Goal: Transaction & Acquisition: Obtain resource

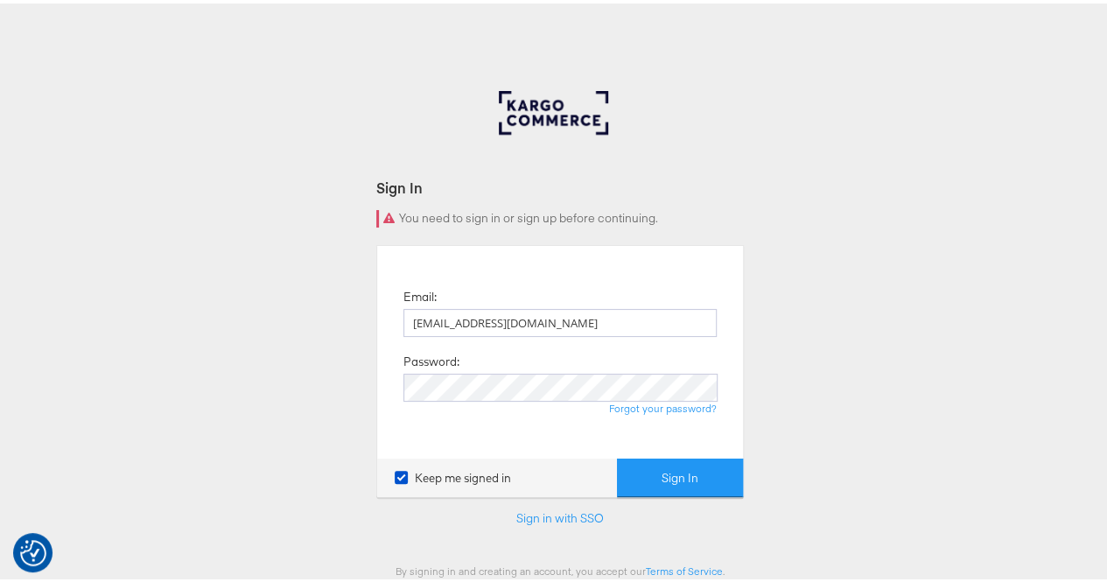
type input "[EMAIL_ADDRESS][DOMAIN_NAME]"
click at [640, 465] on button "Sign In" at bounding box center [680, 474] width 126 height 39
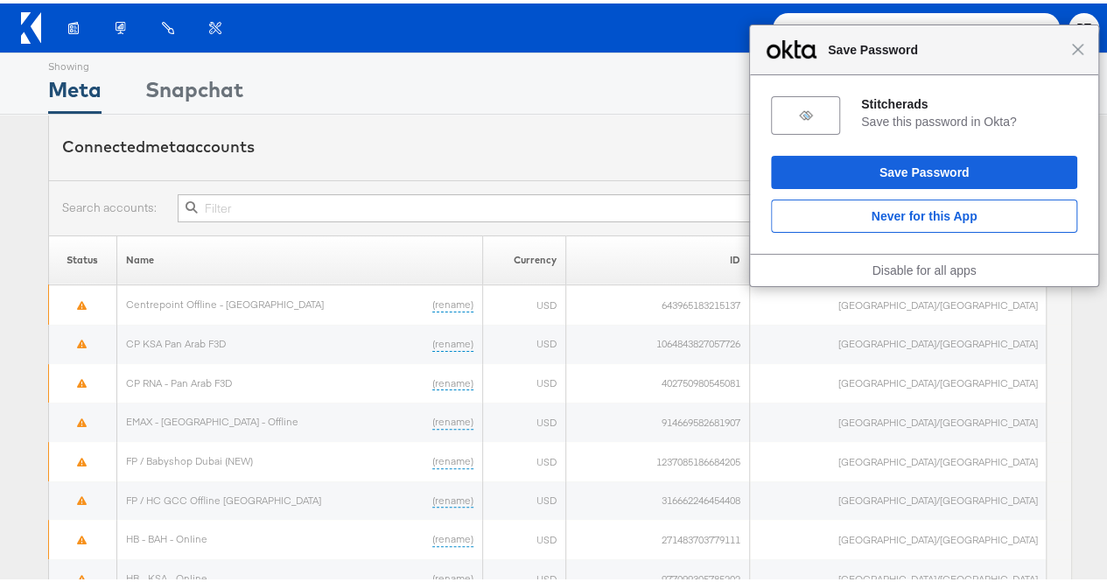
click at [1061, 53] on div "Close Save Password" at bounding box center [924, 47] width 348 height 50
click at [1071, 42] on span "Close" at bounding box center [1077, 45] width 13 height 13
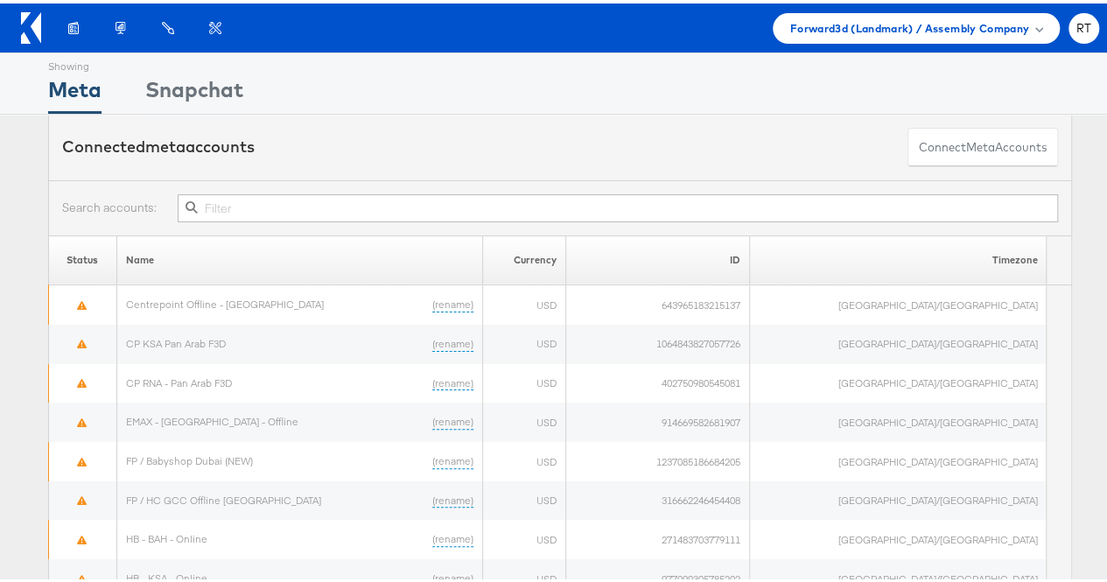
click at [33, 26] on icon at bounding box center [36, 24] width 10 height 31
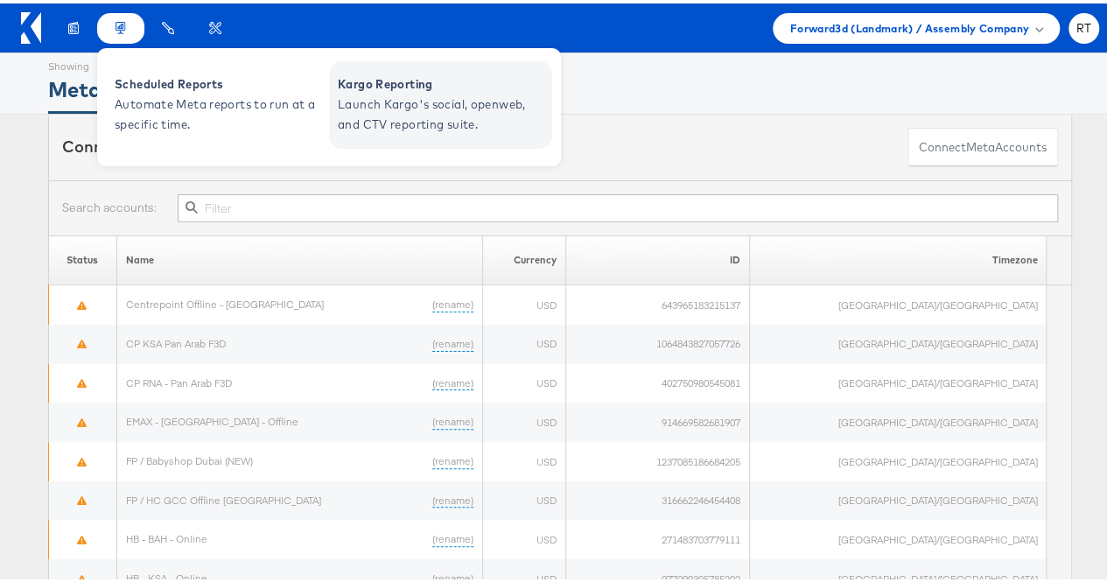
click at [362, 115] on span "Launch Kargo's social, openweb, and CTV reporting suite." at bounding box center [443, 111] width 210 height 40
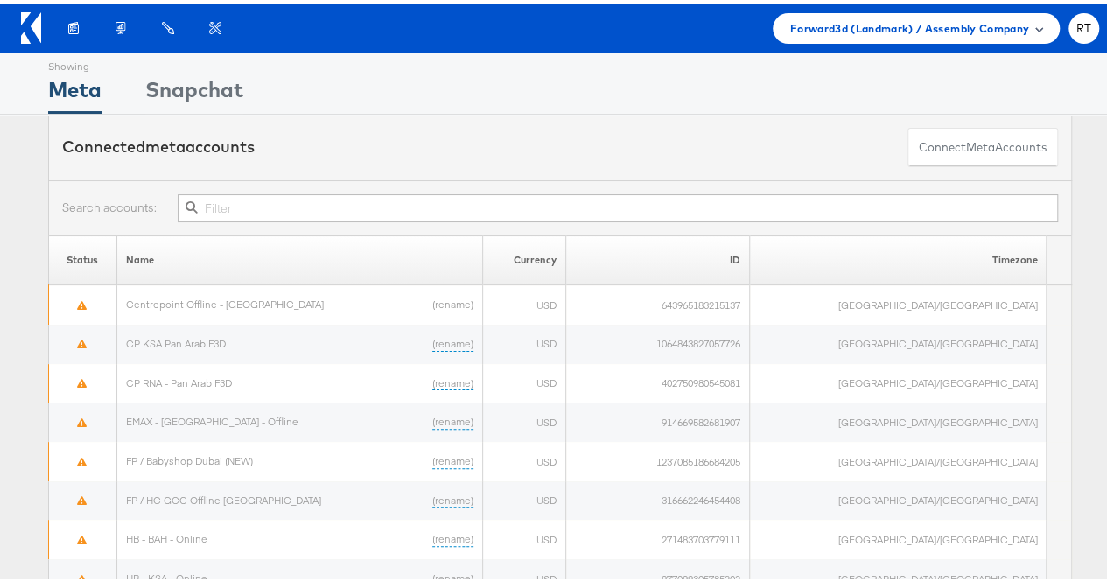
click at [966, 38] on div "Forward3d (Landmark) / Assembly Company" at bounding box center [916, 25] width 287 height 31
click at [787, 108] on div "Showing Meta Showing Snapchat" at bounding box center [560, 80] width 1024 height 60
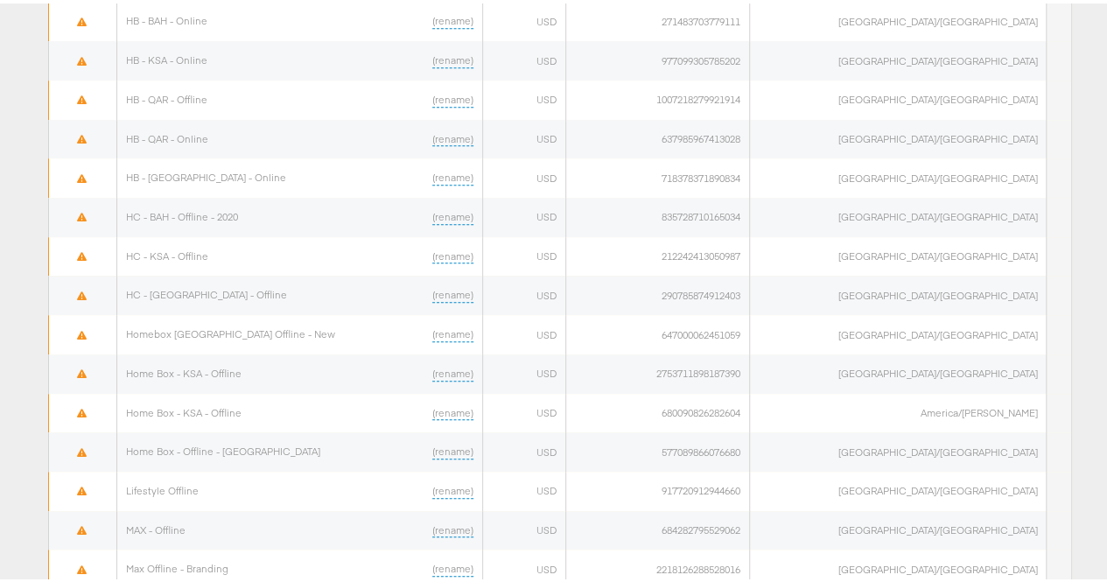
scroll to position [1073, 0]
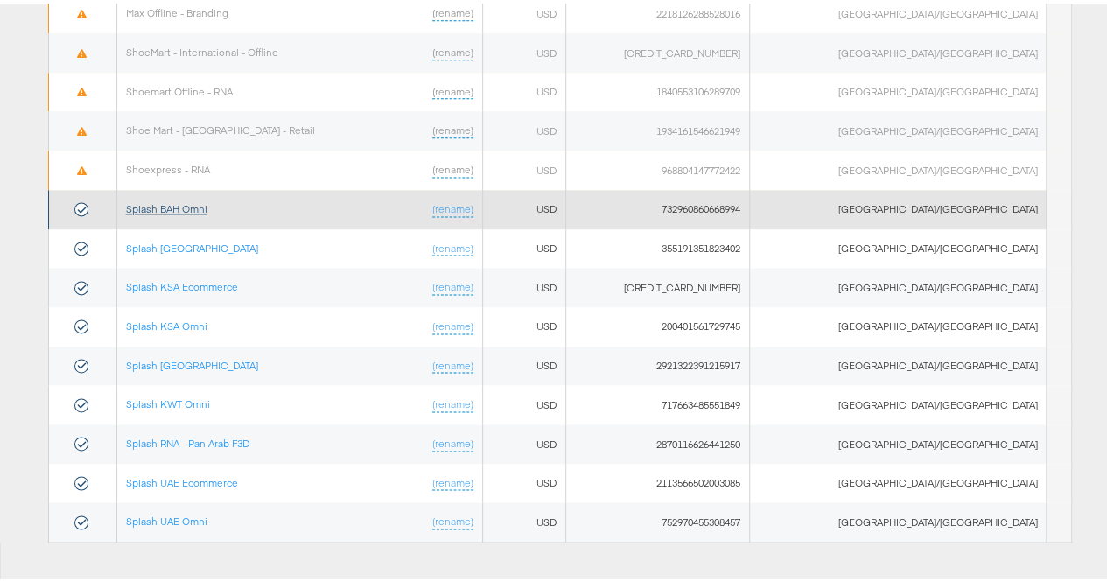
click at [198, 199] on link "Splash BAH Omni" at bounding box center [166, 205] width 81 height 13
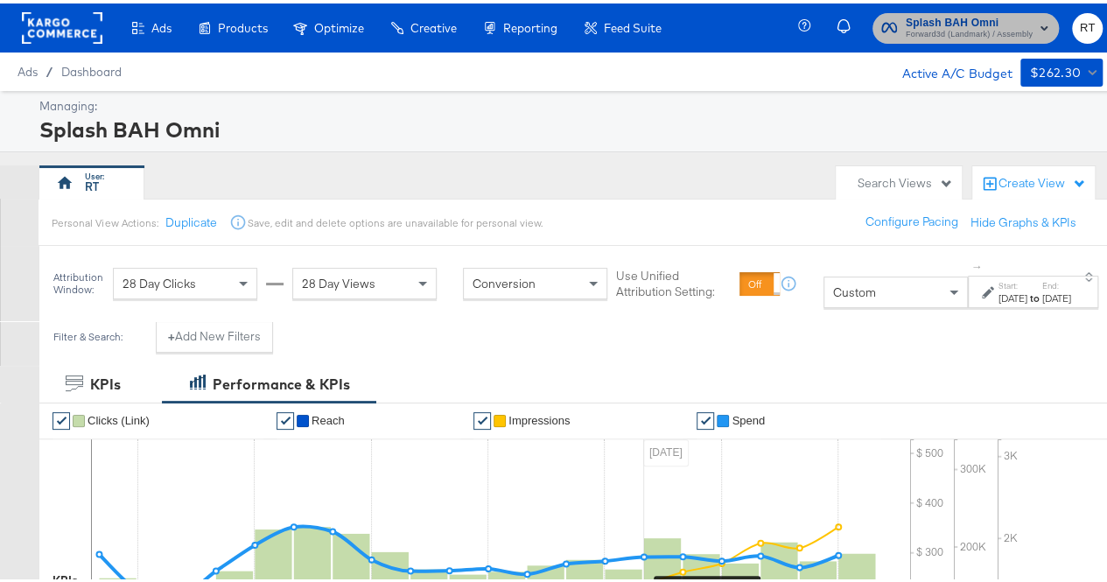
click at [912, 37] on span "Forward3d (Landmark) / Assembly" at bounding box center [968, 31] width 127 height 14
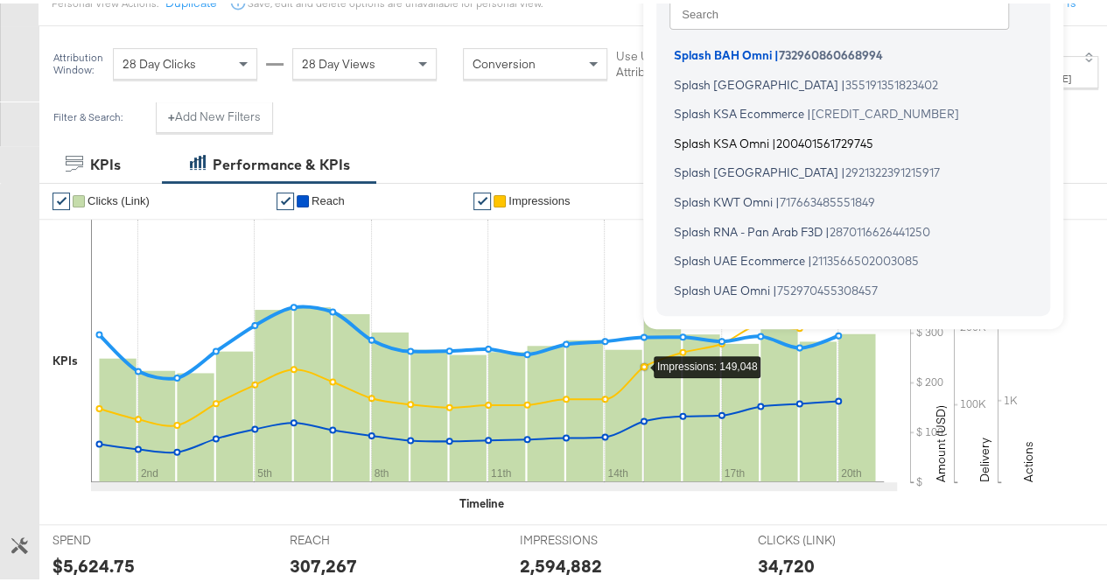
scroll to position [221, 0]
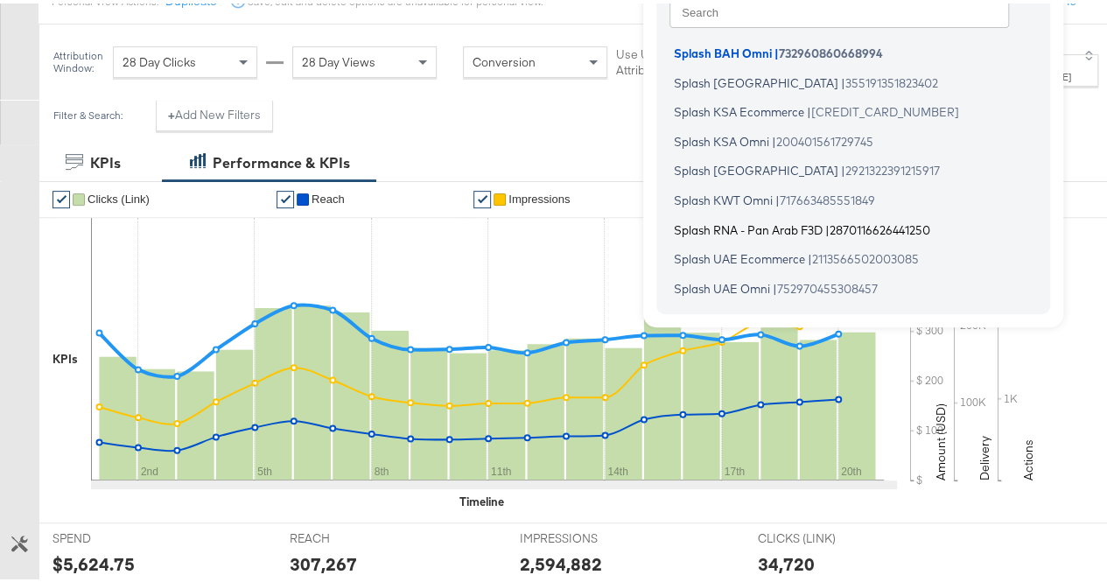
click at [746, 230] on span "Splash RNA - Pan Arab F3D" at bounding box center [748, 226] width 149 height 14
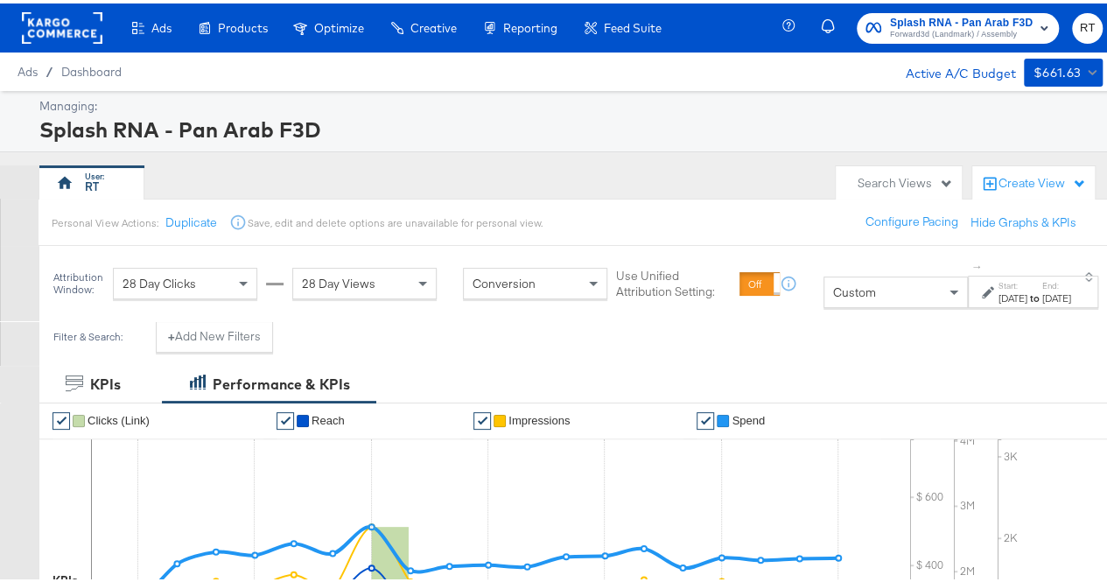
click at [1042, 302] on div "[DATE]" at bounding box center [1056, 295] width 29 height 14
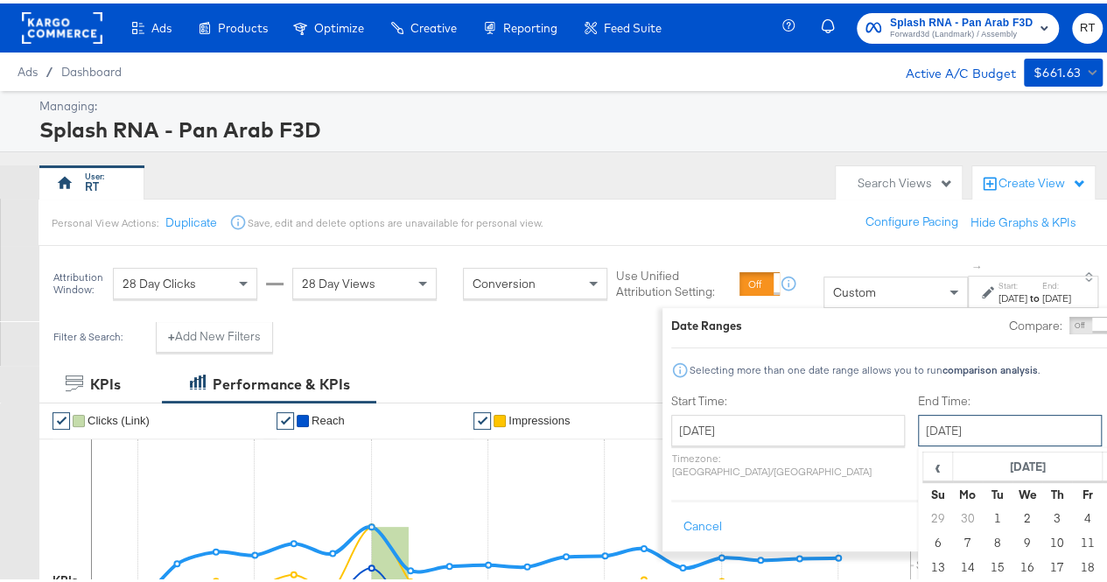
click at [918, 421] on input "[DATE]" at bounding box center [1010, 426] width 184 height 31
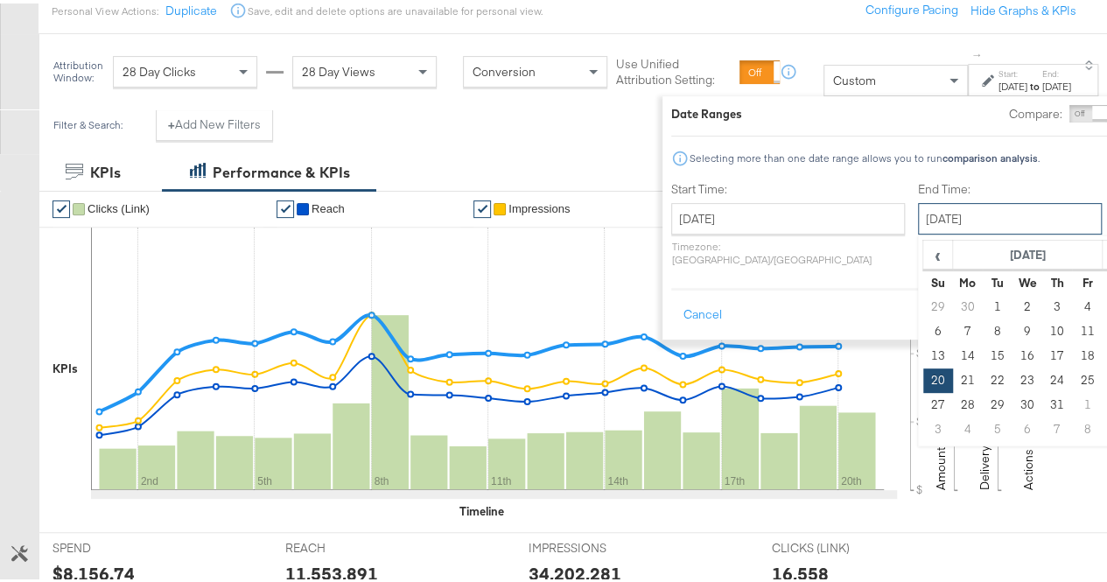
scroll to position [213, 0]
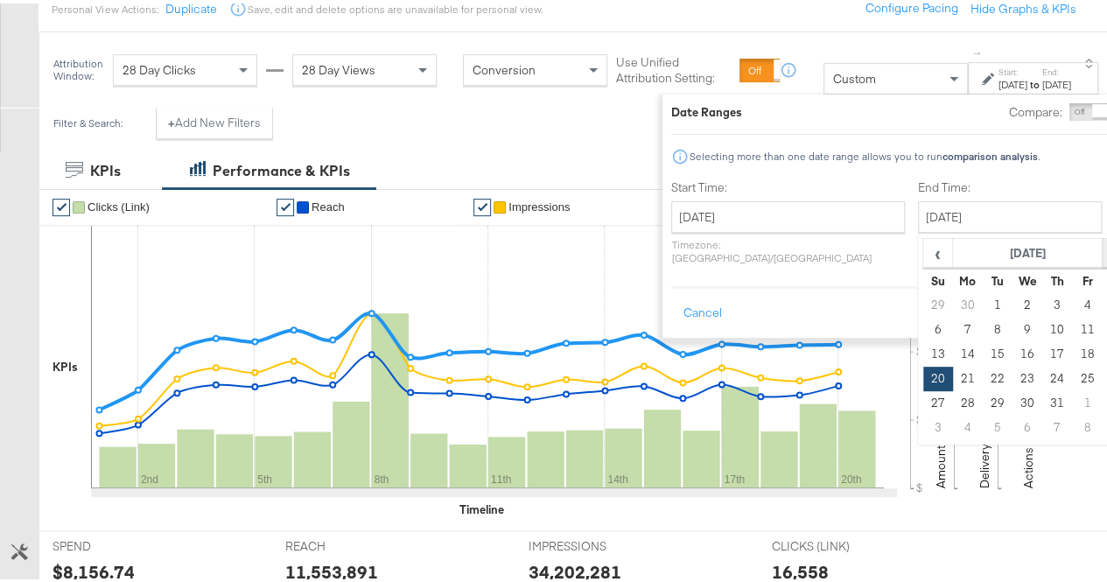
click at [1102, 255] on span "›" at bounding box center [1115, 249] width 27 height 26
click at [1101, 392] on td "30" at bounding box center [1116, 400] width 30 height 24
type input "[DATE]"
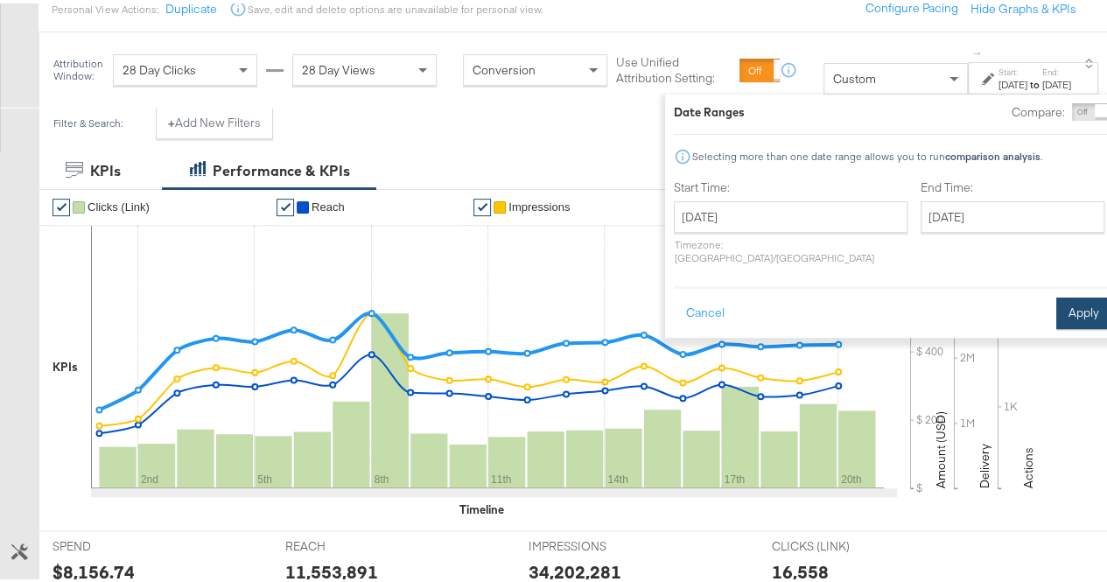
click at [1056, 295] on button "Apply" at bounding box center [1083, 309] width 55 height 31
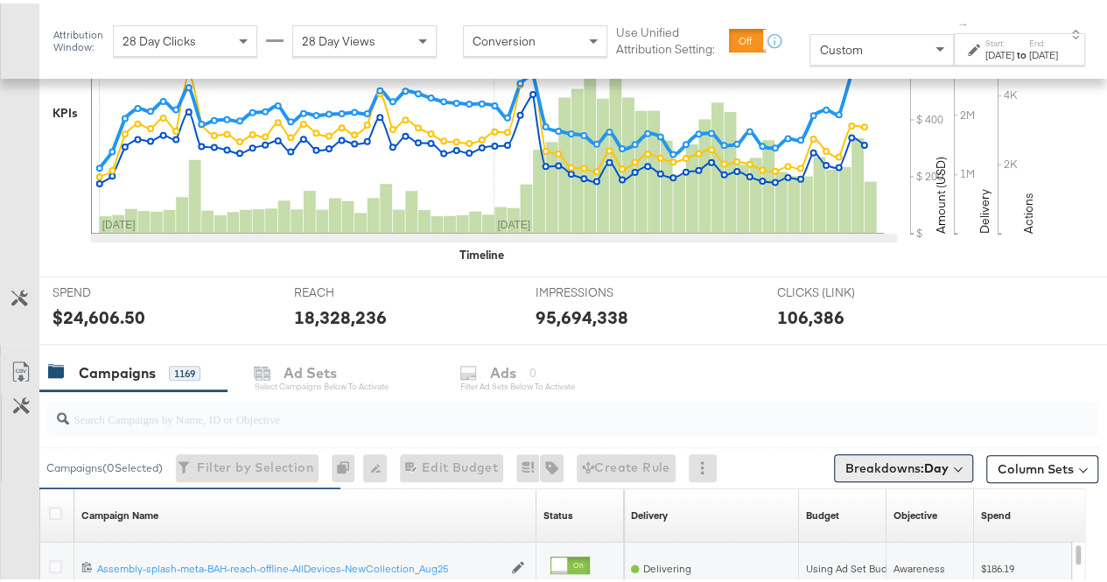
scroll to position [619, 0]
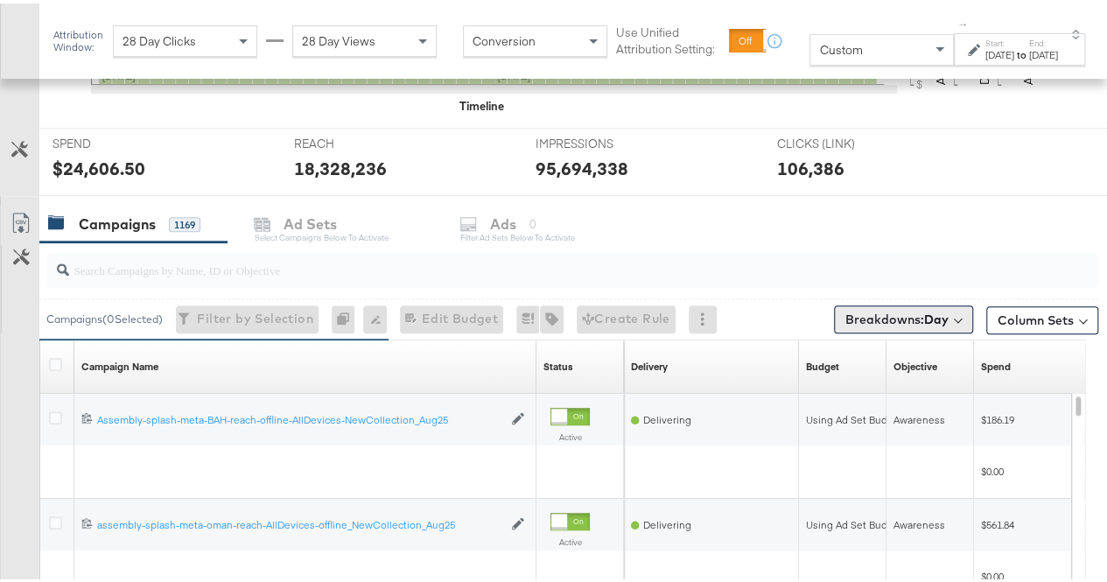
click at [936, 314] on button "Breakdowns: Day" at bounding box center [903, 316] width 139 height 28
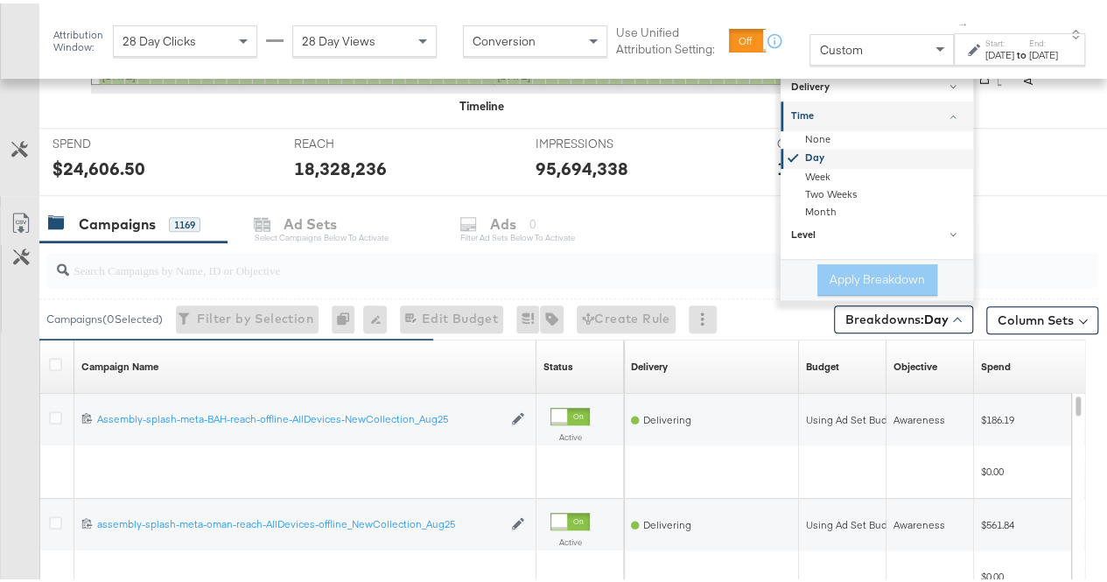
click at [803, 150] on div "Day" at bounding box center [878, 155] width 190 height 20
click at [860, 279] on div "Apply Breakdown" at bounding box center [877, 276] width 120 height 31
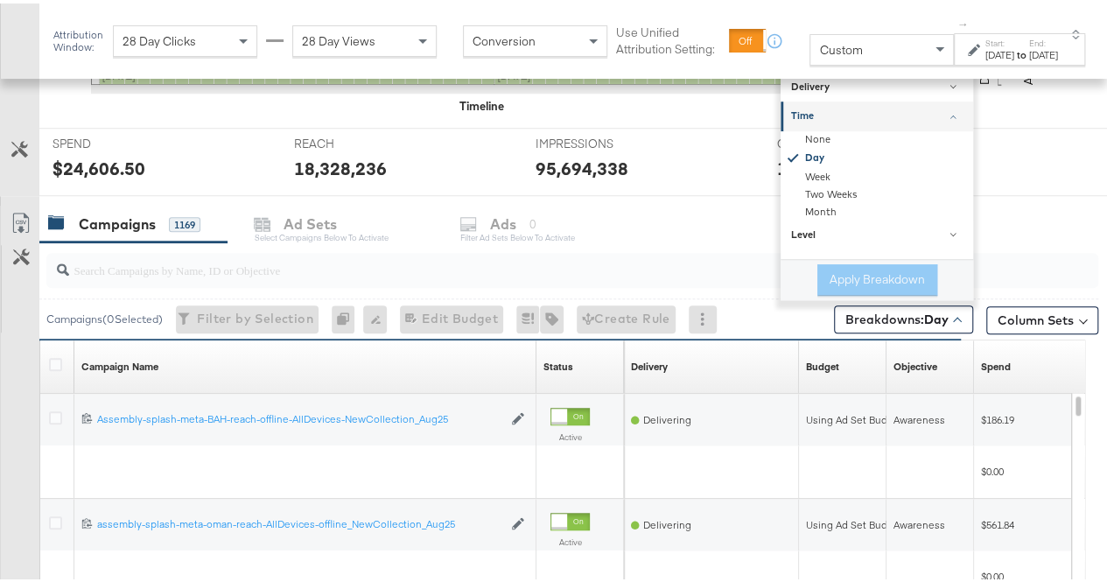
click at [1050, 230] on div "Campaigns 1169 Ad Sets Select Campaigns below to activate Ads 0 Filter Ad Sets …" at bounding box center [579, 221] width 1080 height 38
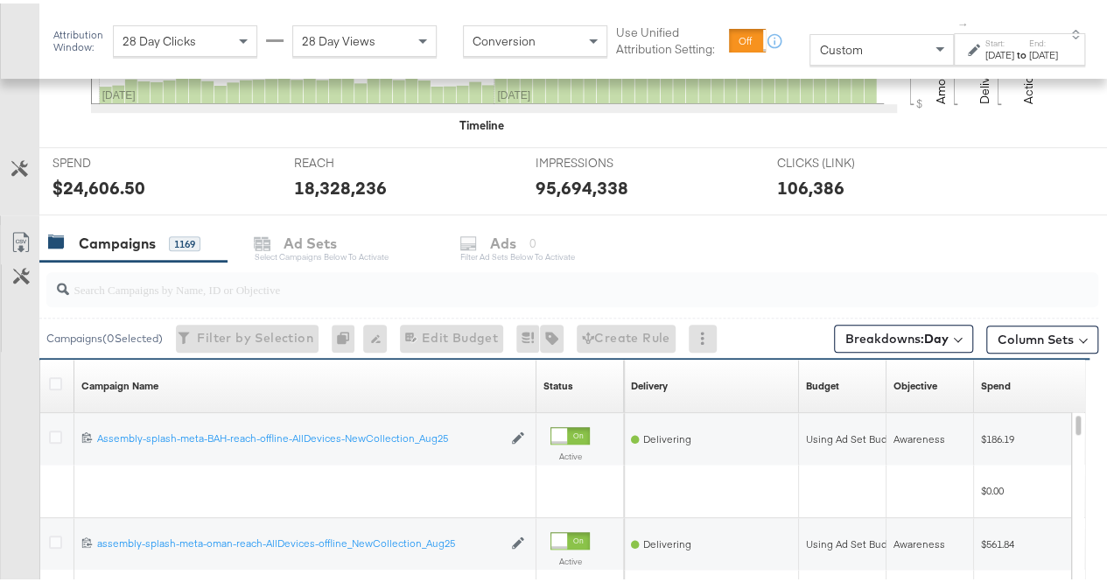
scroll to position [645, 0]
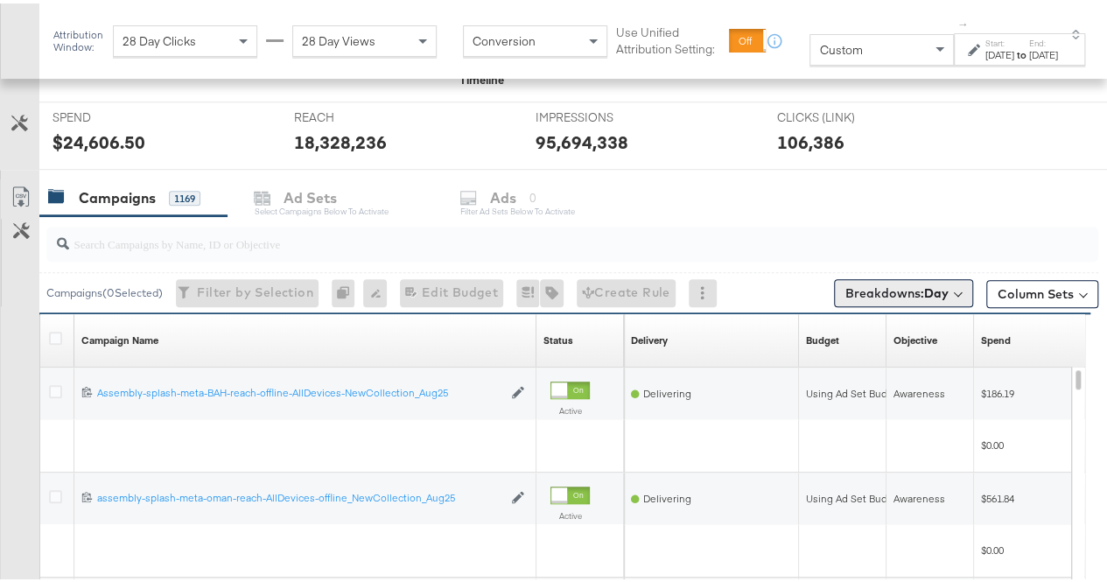
click at [901, 281] on span "Breakdowns: Day" at bounding box center [896, 289] width 103 height 17
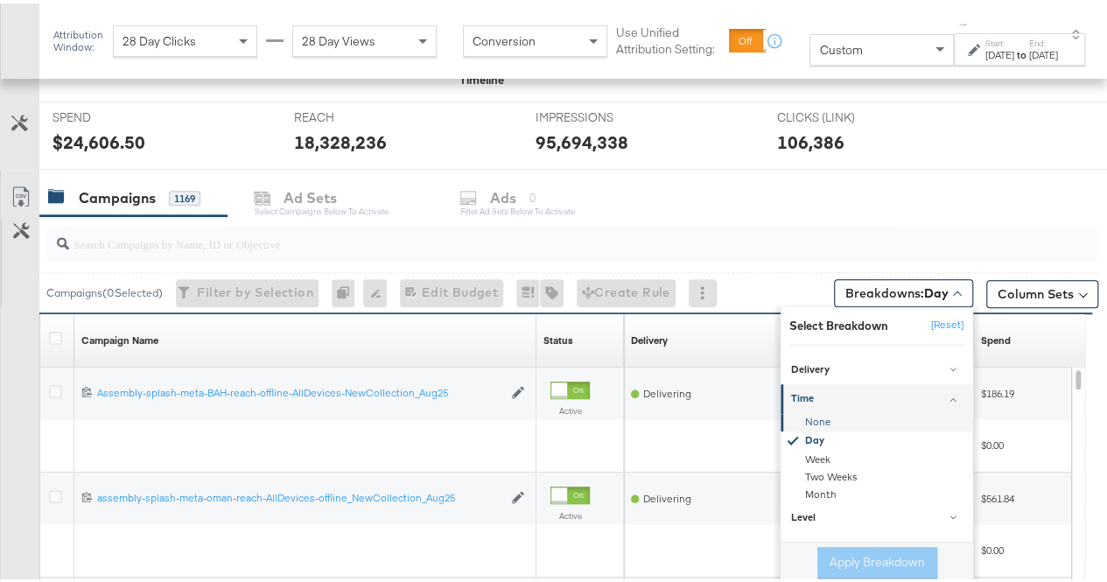
click at [805, 421] on div "None" at bounding box center [878, 418] width 190 height 17
click at [798, 438] on div "Day" at bounding box center [878, 438] width 190 height 17
click at [863, 554] on button "Apply Breakdown" at bounding box center [877, 558] width 120 height 31
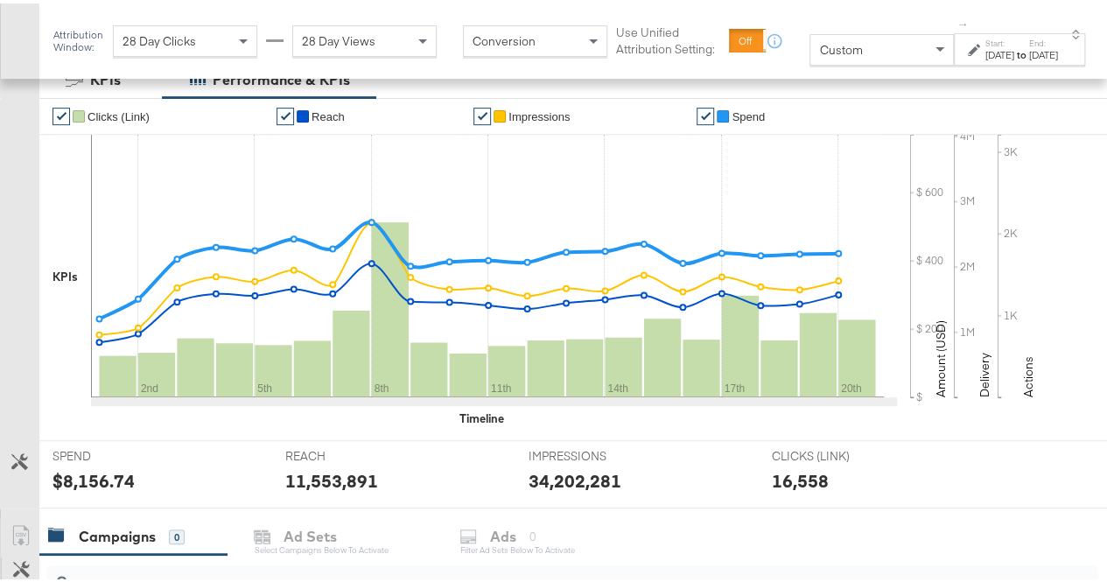
scroll to position [149, 0]
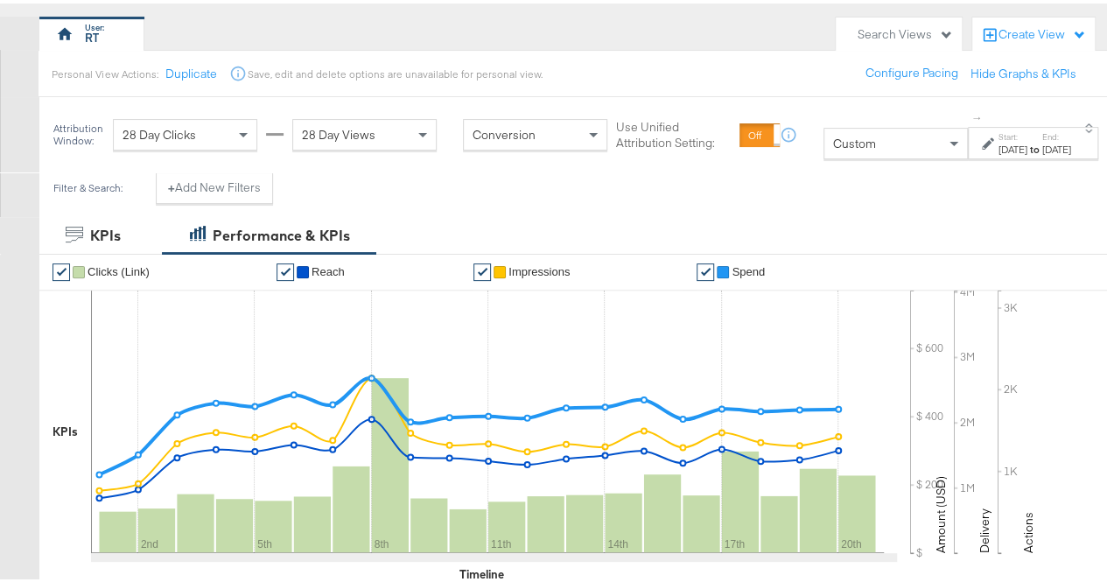
click at [1042, 145] on div "[DATE]" at bounding box center [1056, 146] width 29 height 14
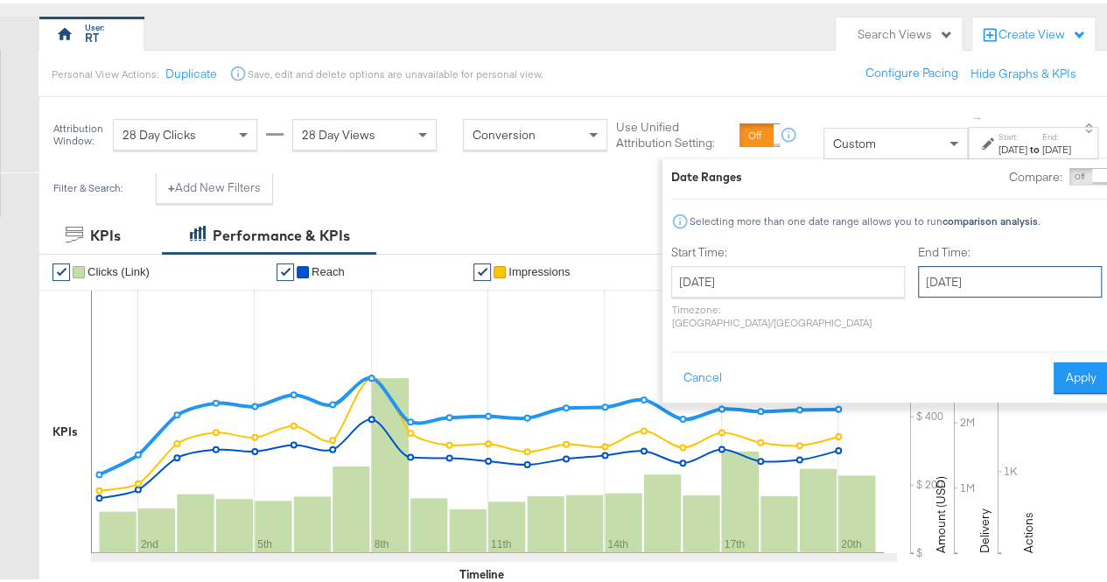
click at [918, 276] on input "[DATE]" at bounding box center [1010, 277] width 184 height 31
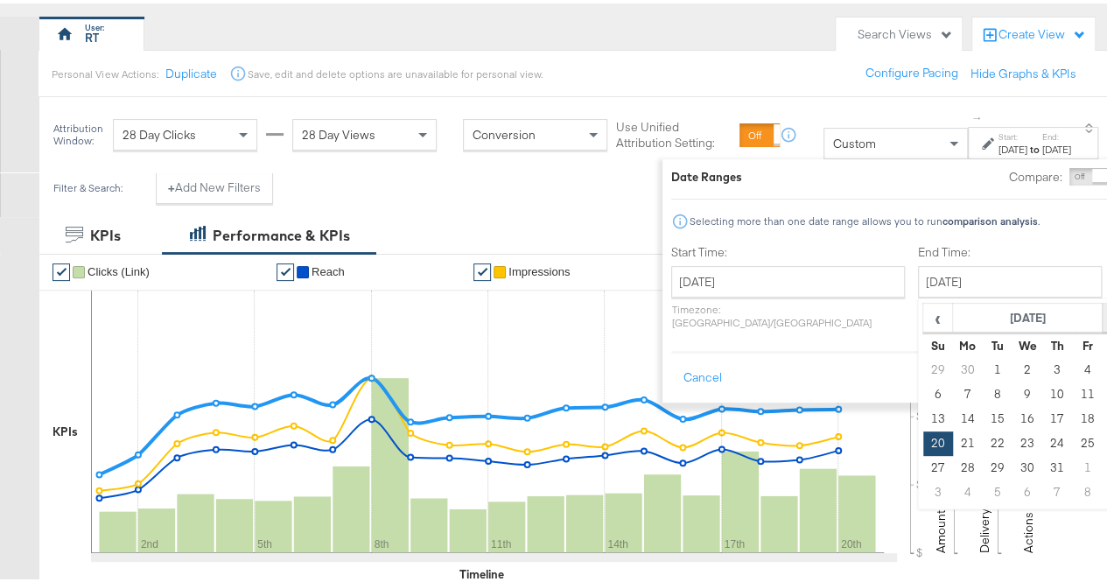
click at [1102, 315] on span "›" at bounding box center [1115, 314] width 27 height 26
click at [1101, 461] on td "30" at bounding box center [1116, 464] width 30 height 24
type input "[DATE]"
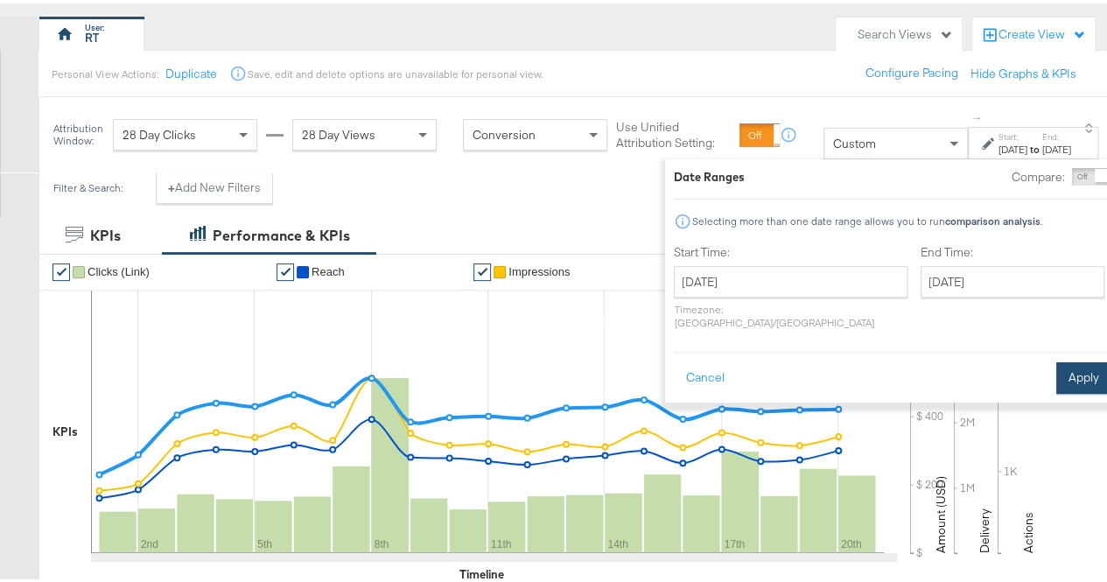
click at [1056, 367] on button "Apply" at bounding box center [1083, 374] width 55 height 31
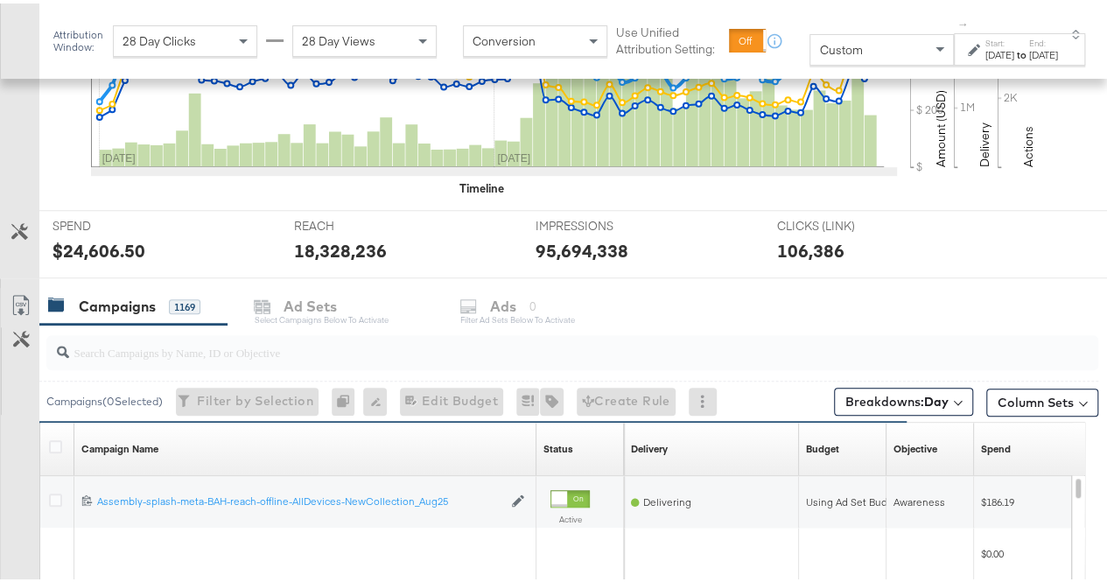
scroll to position [732, 0]
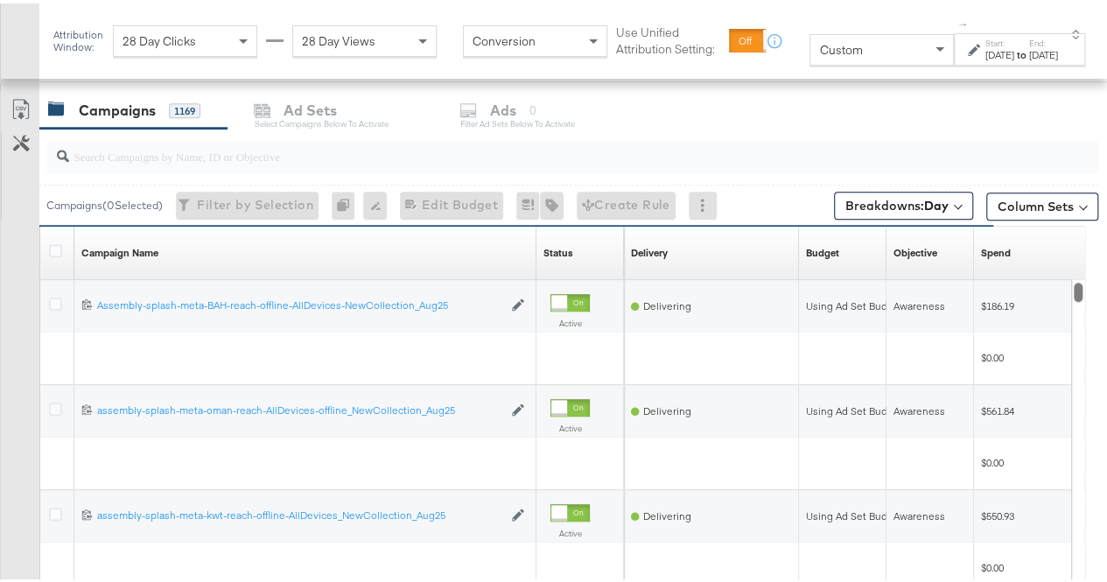
drag, startPoint x: 1079, startPoint y: 333, endPoint x: 1086, endPoint y: 206, distance: 127.0
click at [1086, 206] on div "KPIs Performance & KPIs Customize KPIs ✔ Clicks (Link) ✔ Reach ✔ Impressions ✔ …" at bounding box center [560, 228] width 1120 height 1192
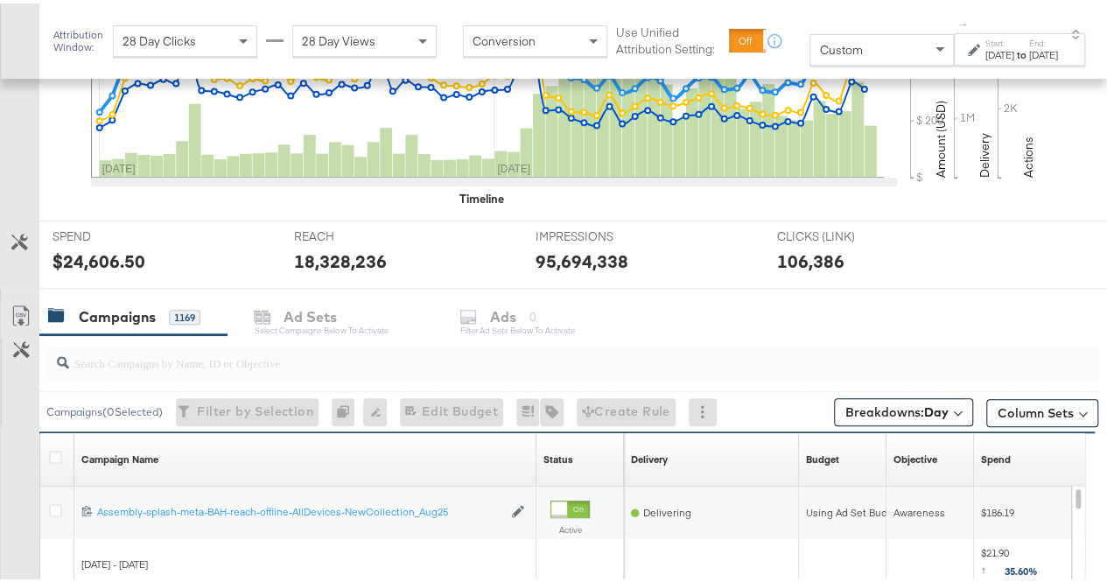
scroll to position [535, 0]
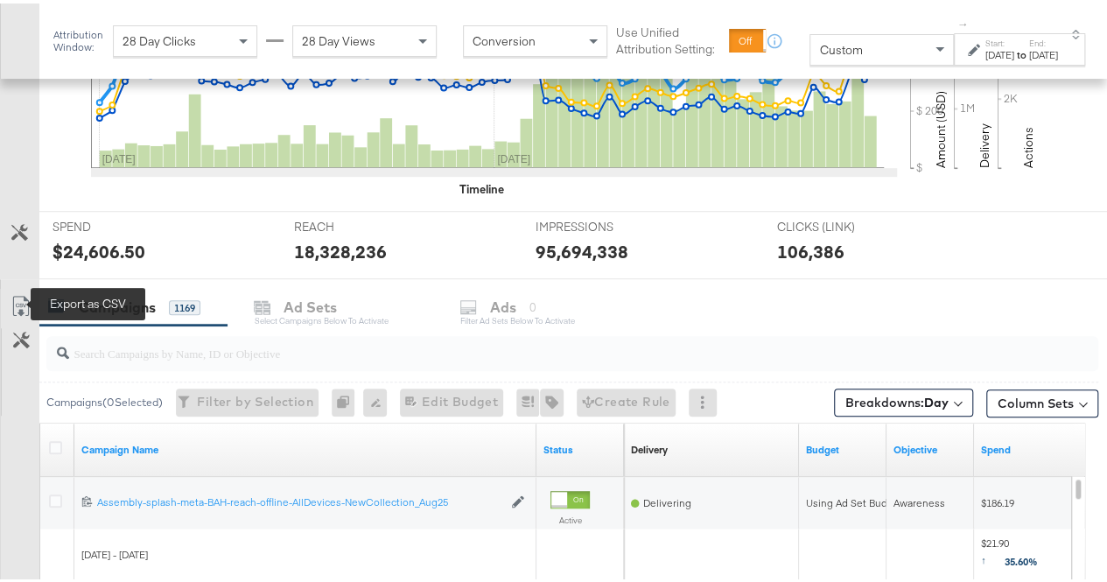
click at [22, 296] on icon at bounding box center [20, 302] width 21 height 21
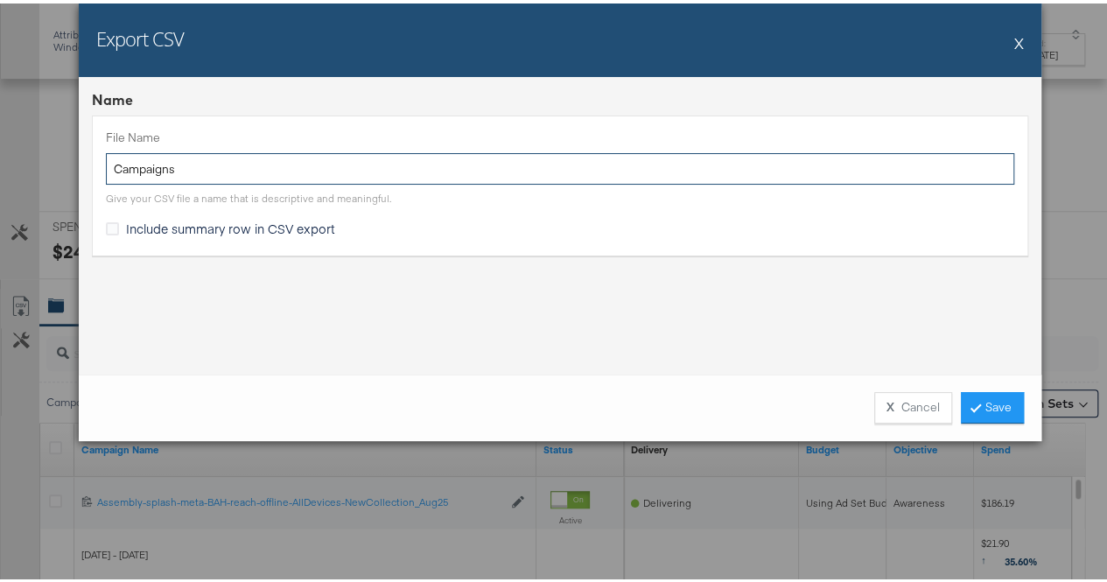
click at [273, 166] on input "Campaigns" at bounding box center [560, 166] width 908 height 32
type input "offline rev - RNA"
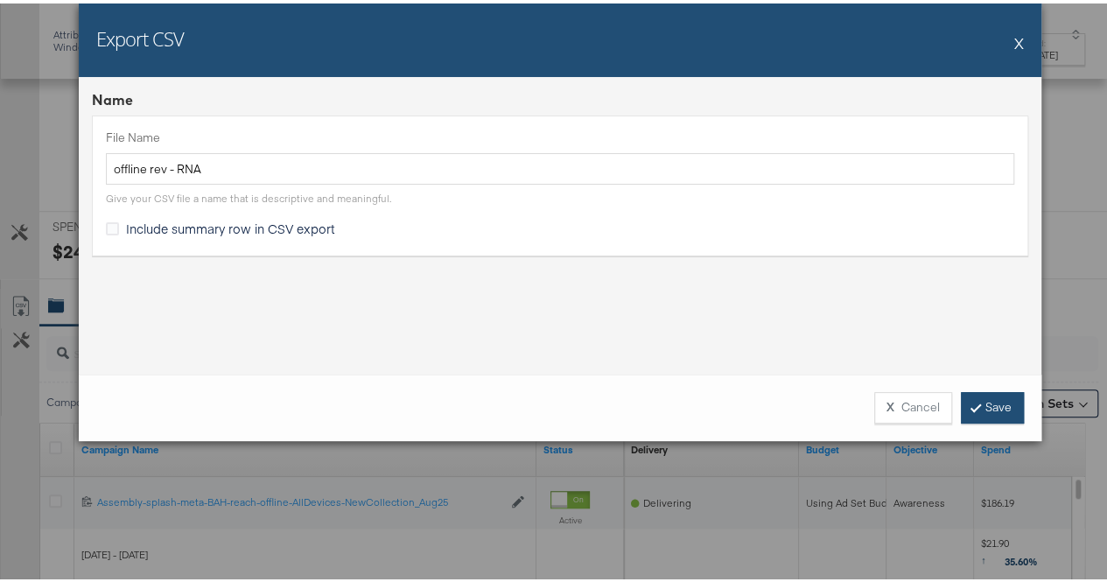
click at [962, 403] on link "Save" at bounding box center [992, 403] width 63 height 31
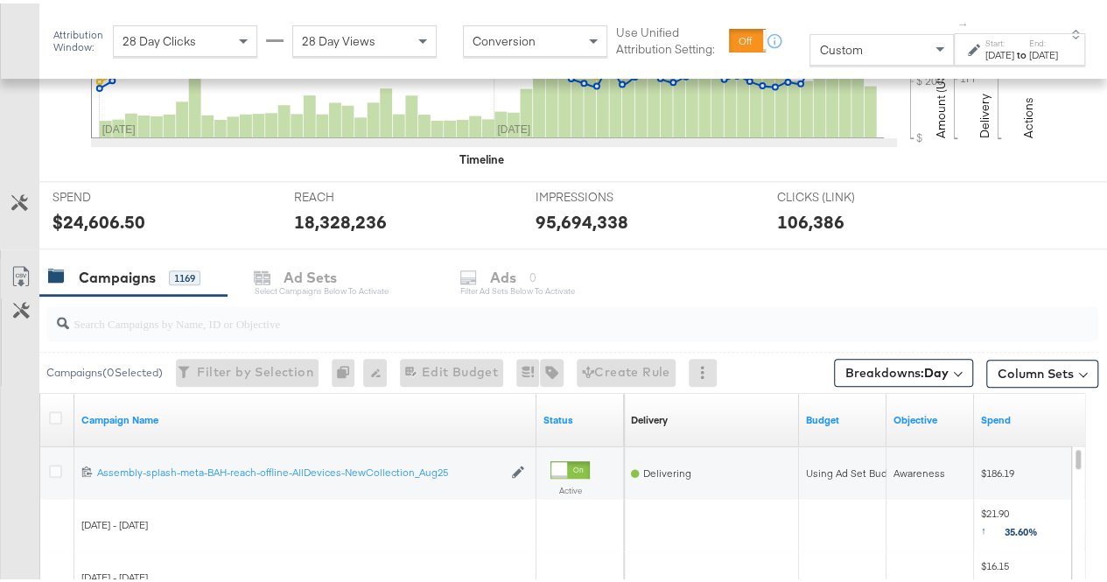
scroll to position [566, 0]
click at [17, 269] on icon at bounding box center [20, 272] width 21 height 21
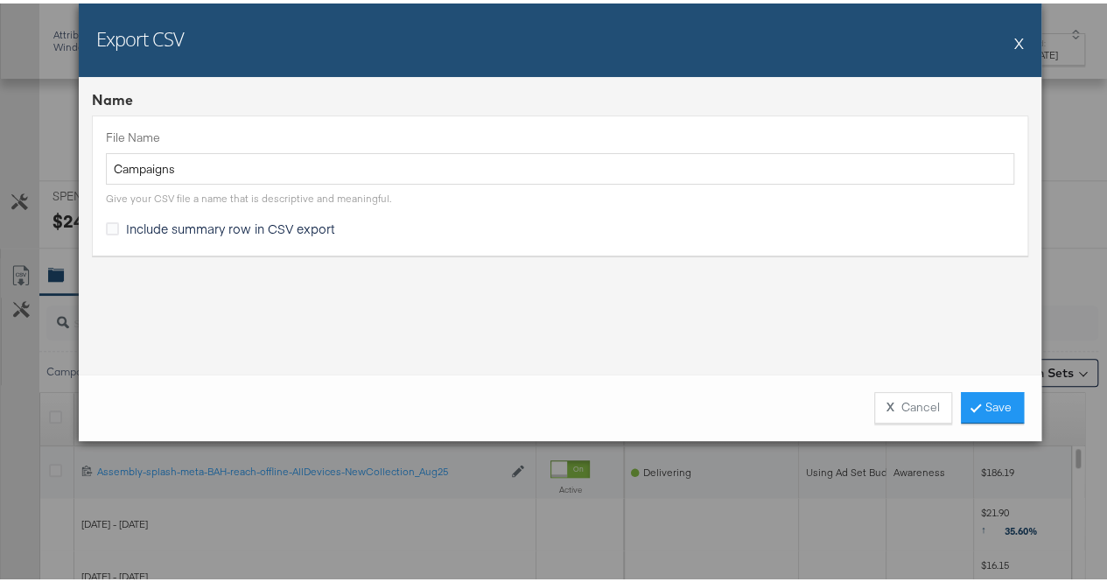
click at [1018, 38] on div "Export CSV X" at bounding box center [560, 36] width 962 height 73
click at [1014, 38] on button "X" at bounding box center [1019, 39] width 10 height 35
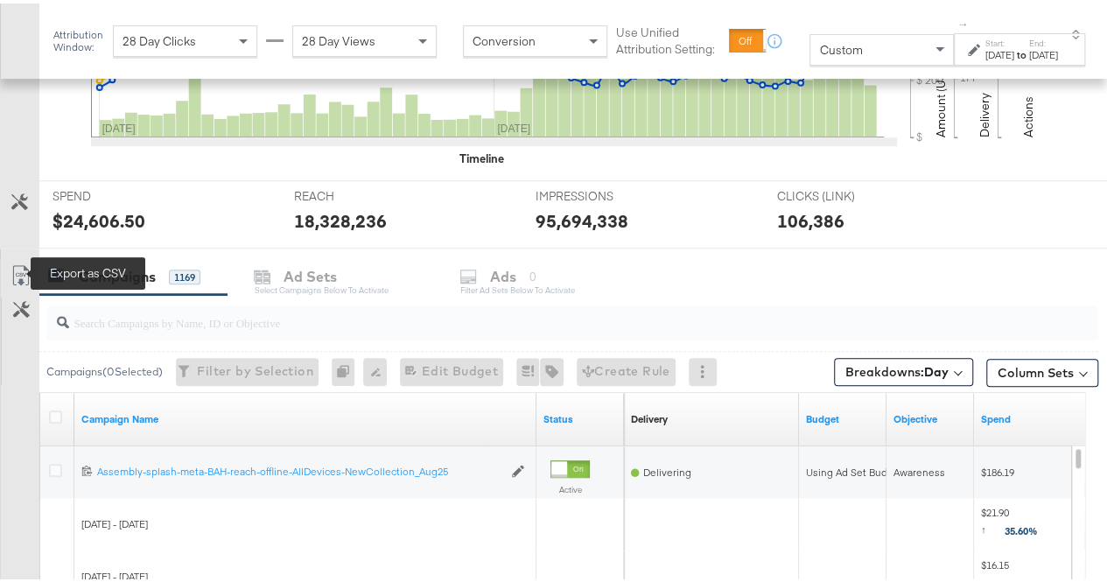
click at [10, 272] on icon at bounding box center [20, 272] width 21 height 21
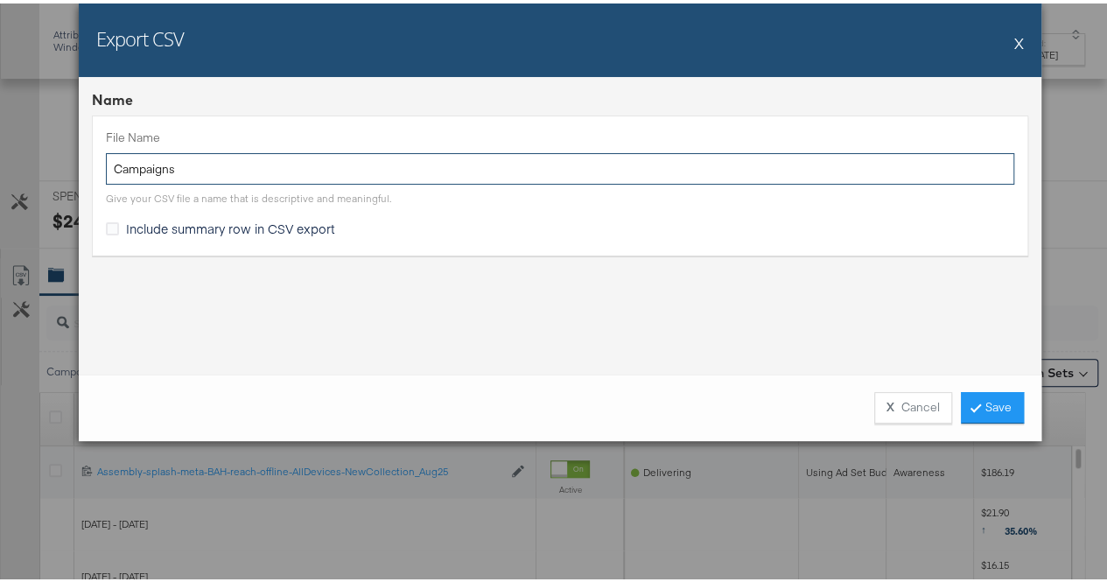
click at [252, 175] on input "Campaigns" at bounding box center [560, 166] width 908 height 32
type input "offline rev - RNA"
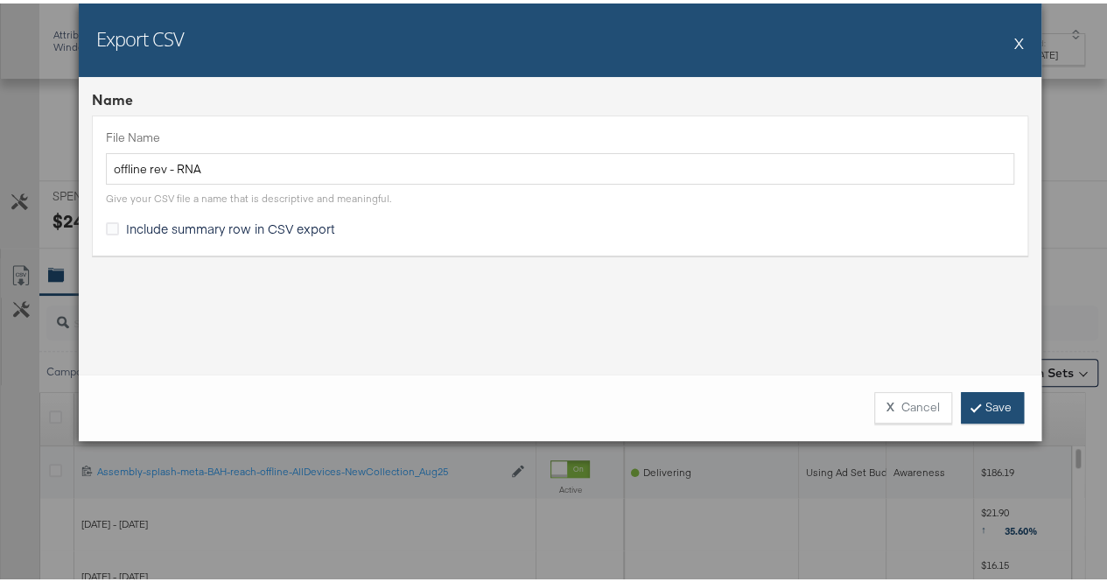
click at [987, 403] on link "Save" at bounding box center [992, 403] width 63 height 31
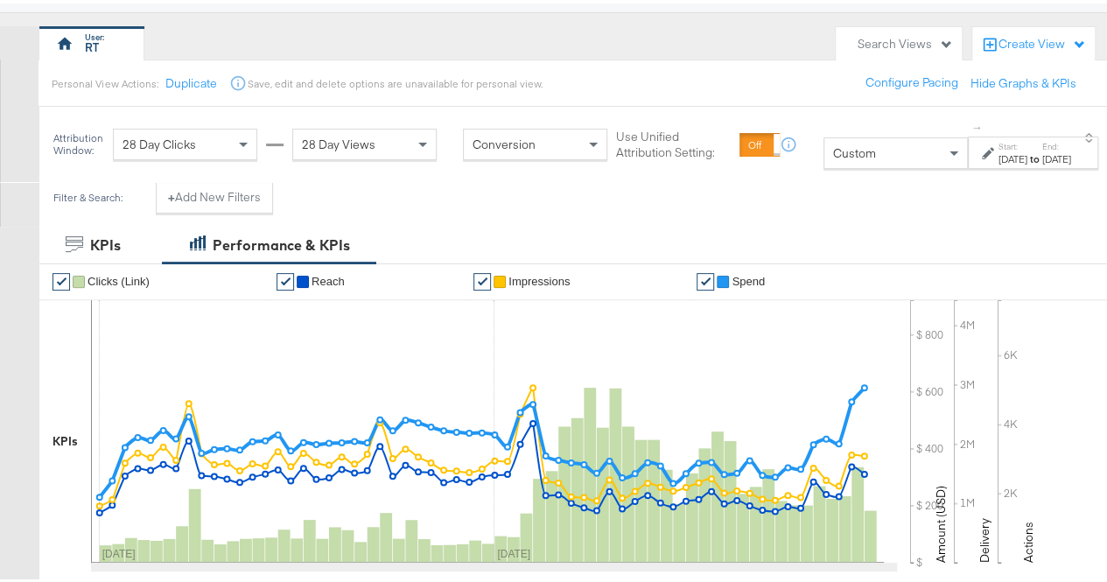
scroll to position [0, 0]
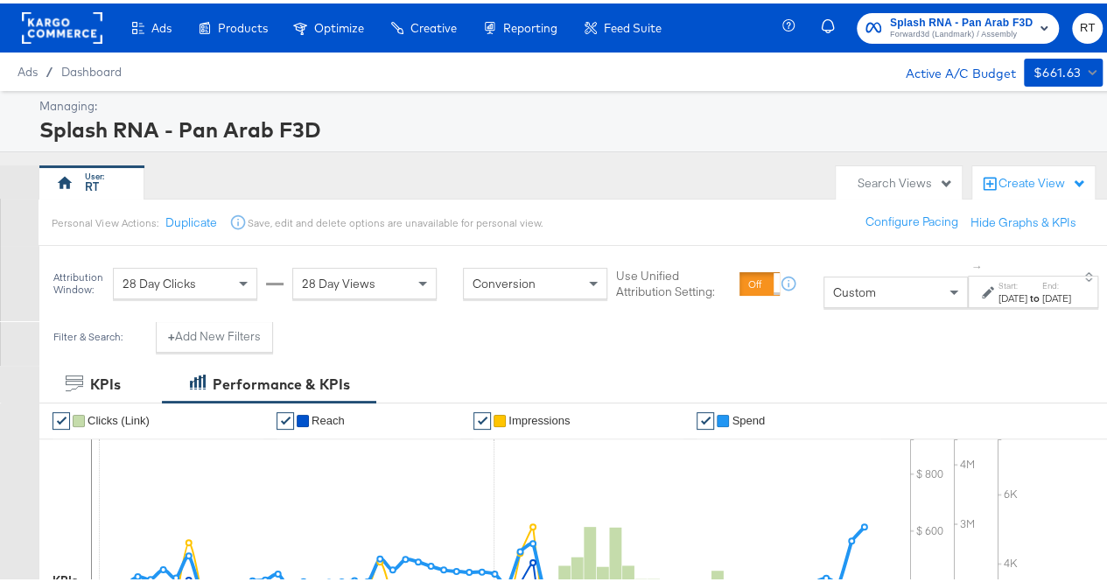
click at [1042, 294] on div "[DATE]" at bounding box center [1056, 295] width 29 height 14
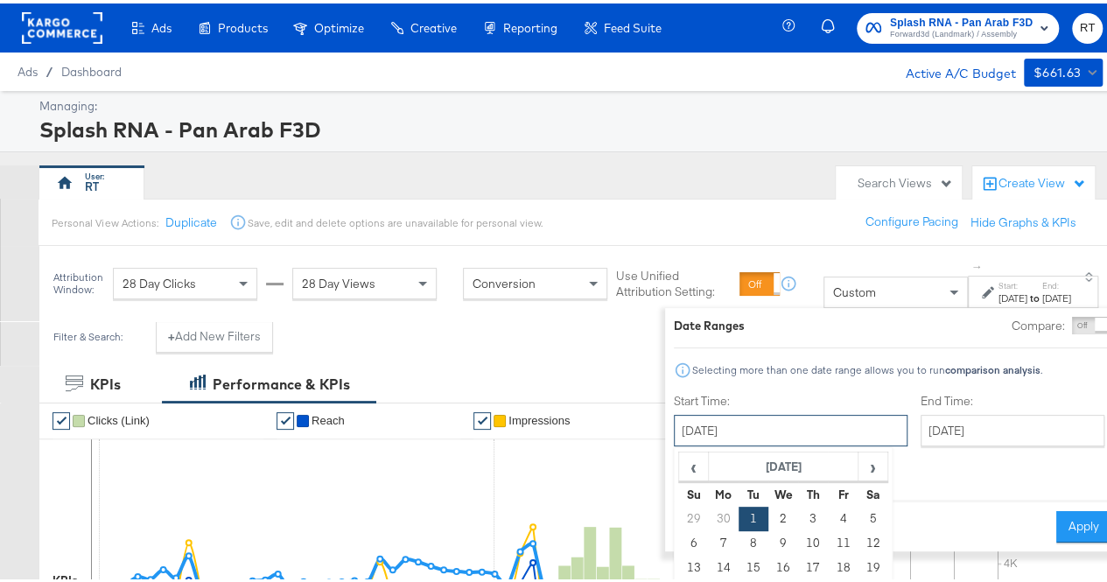
click at [777, 438] on input "[DATE]" at bounding box center [791, 426] width 234 height 31
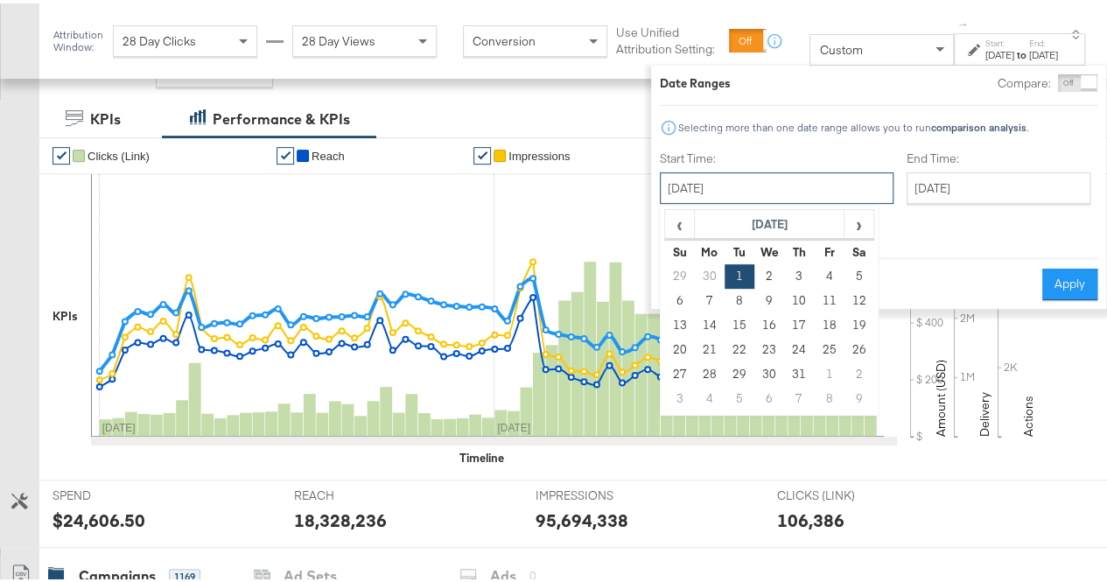
scroll to position [268, 0]
click at [845, 218] on span "›" at bounding box center [858, 220] width 27 height 26
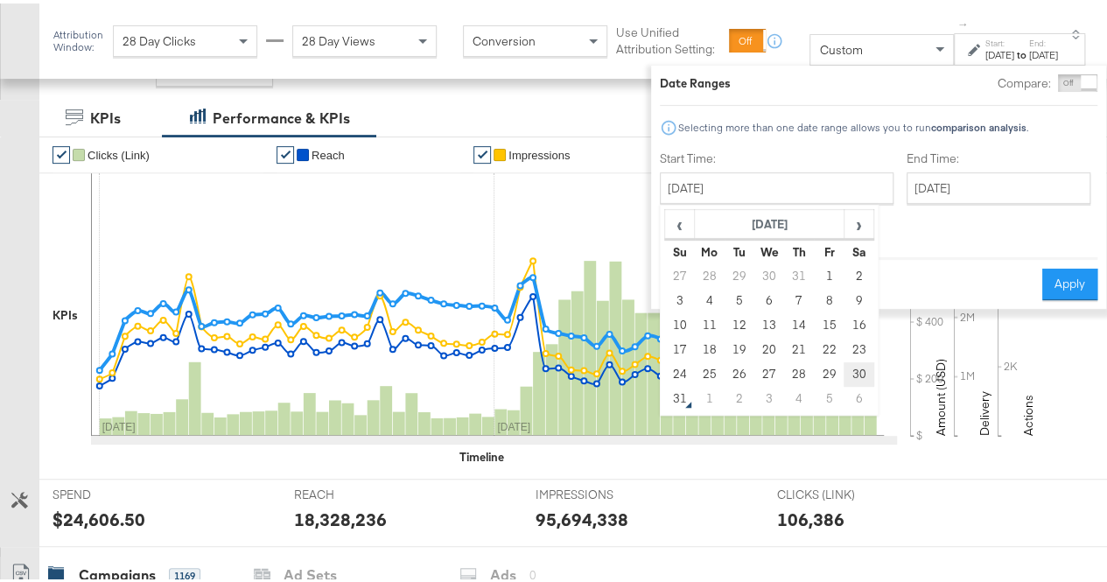
click at [844, 374] on td "30" at bounding box center [859, 371] width 30 height 24
type input "[DATE]"
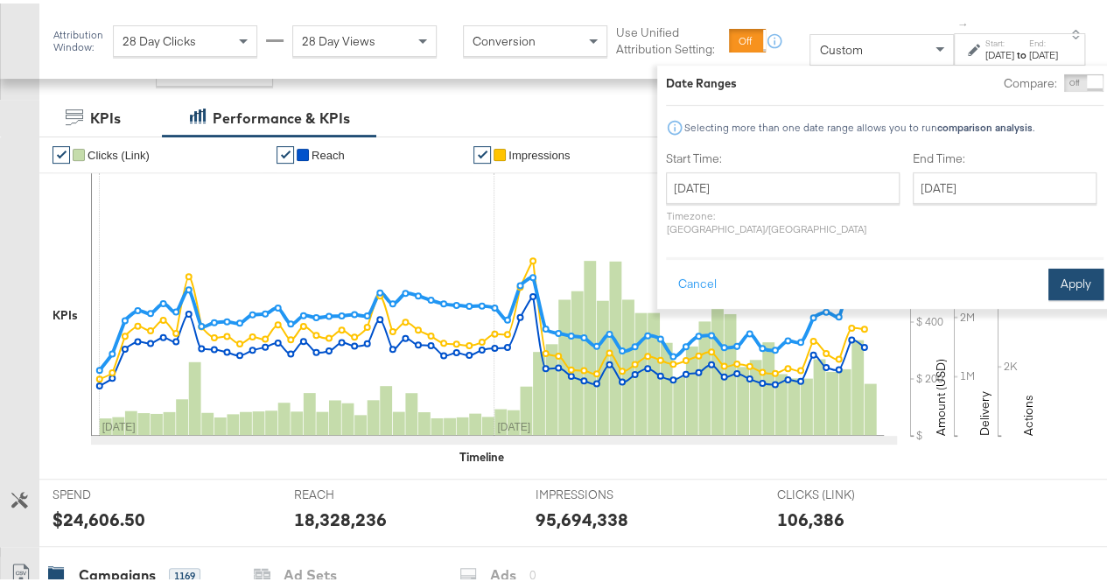
click at [1056, 266] on button "Apply" at bounding box center [1075, 280] width 55 height 31
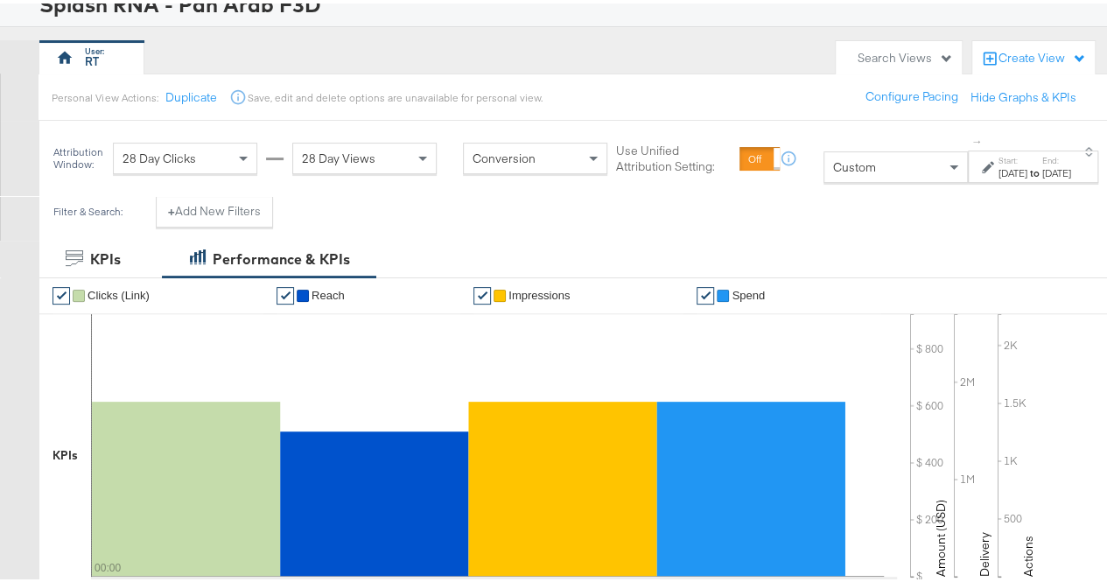
scroll to position [0, 0]
